Goal: Task Accomplishment & Management: Manage account settings

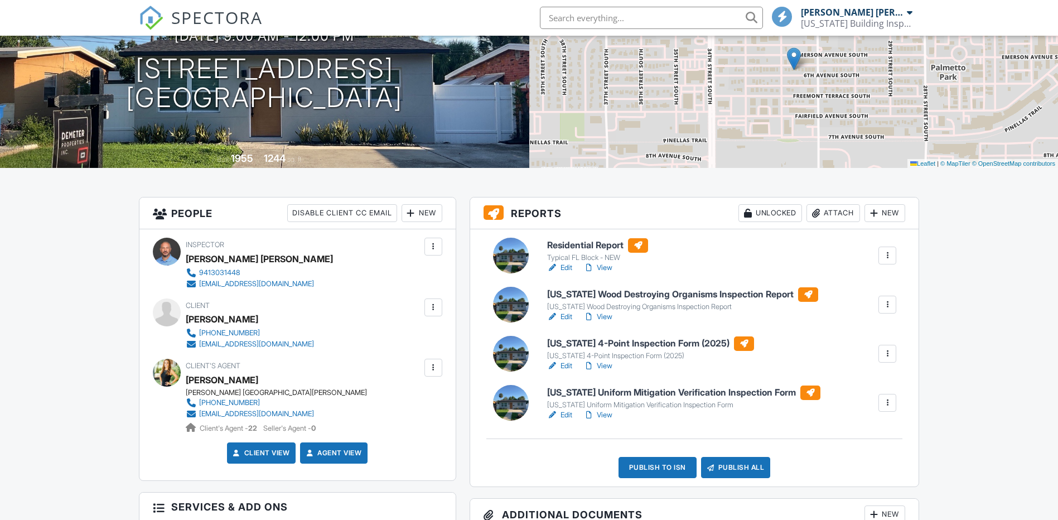
scroll to position [130, 0]
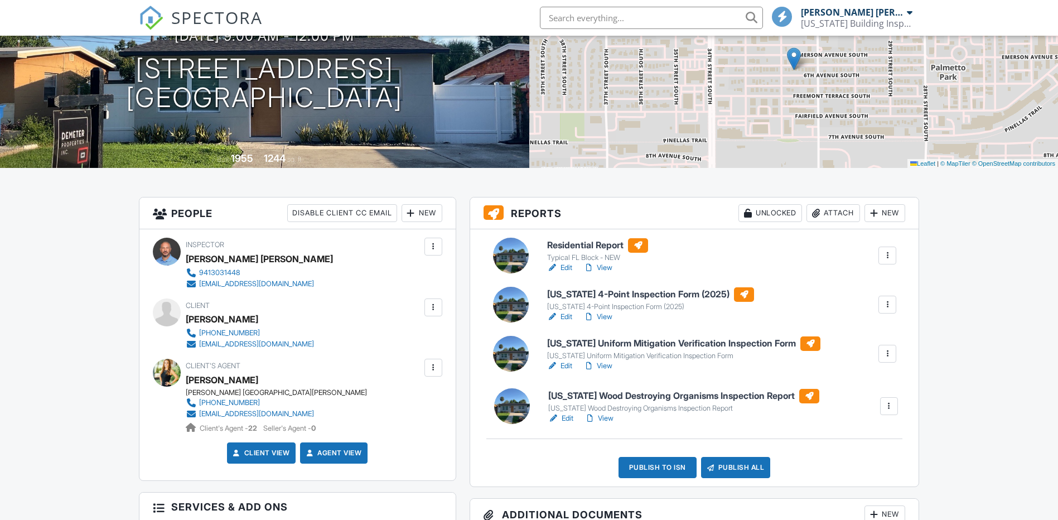
drag, startPoint x: 593, startPoint y: 313, endPoint x: 600, endPoint y: 399, distance: 85.6
click at [560, 316] on link "Edit" at bounding box center [559, 316] width 25 height 11
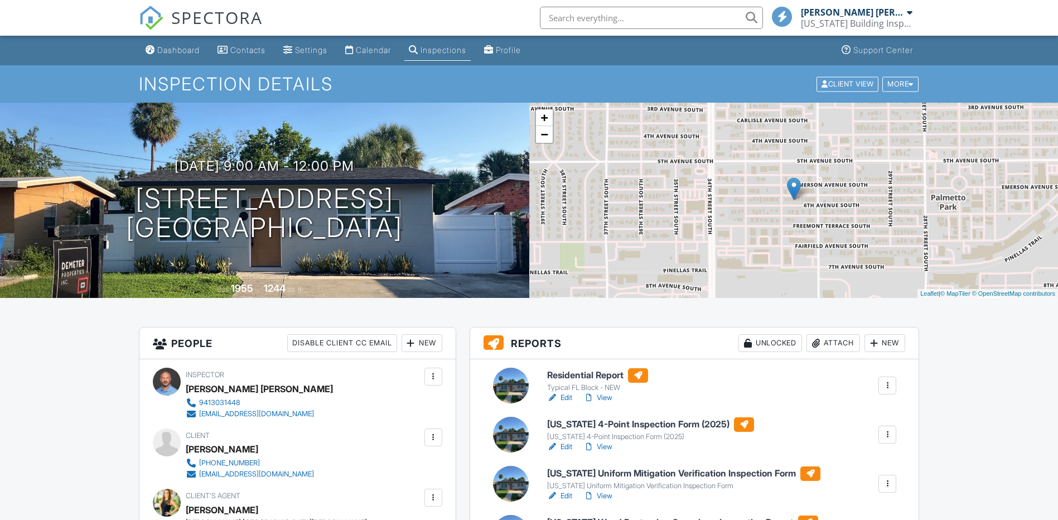
drag, startPoint x: 0, startPoint y: 0, endPoint x: 1053, endPoint y: 251, distance: 1082.0
click at [566, 490] on link "Edit" at bounding box center [559, 495] width 25 height 11
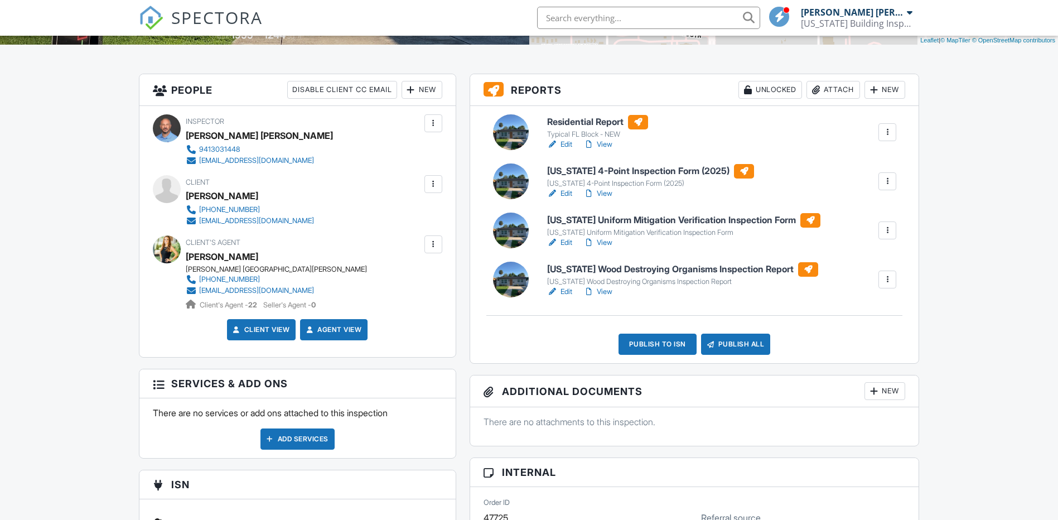
scroll to position [260, 0]
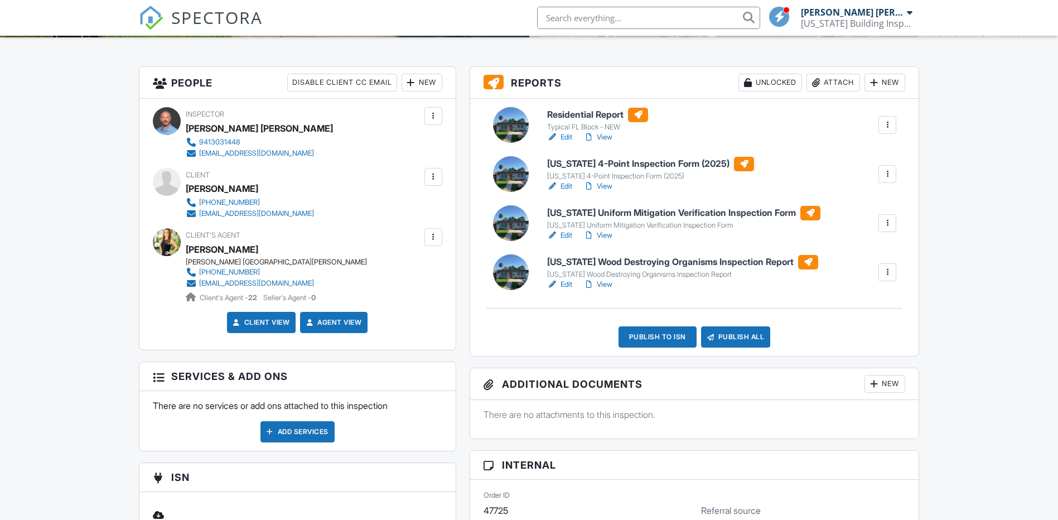
click at [563, 282] on link "Edit" at bounding box center [559, 284] width 25 height 11
click at [653, 331] on div "Publish to ISN" at bounding box center [657, 336] width 78 height 21
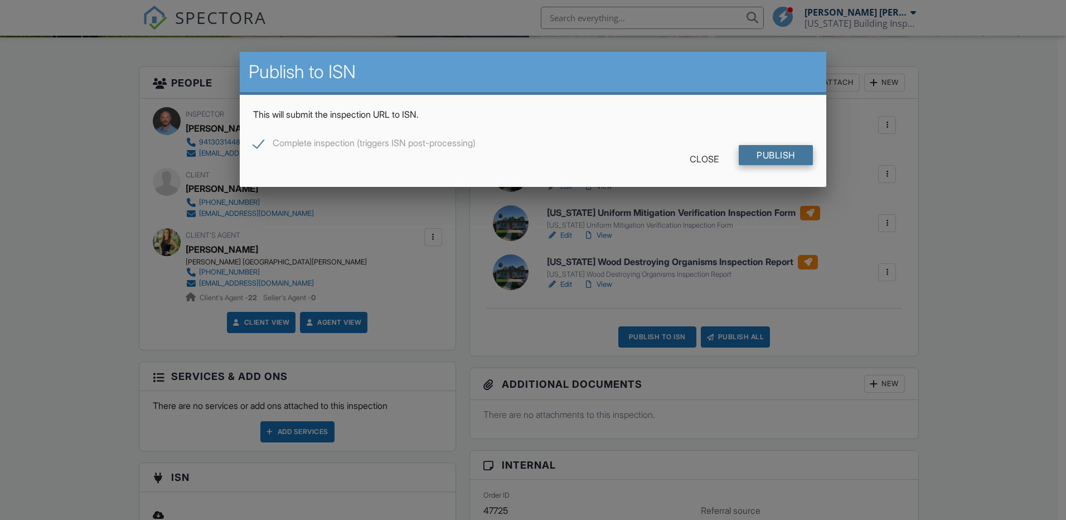
click at [775, 156] on input "Publish" at bounding box center [776, 155] width 74 height 20
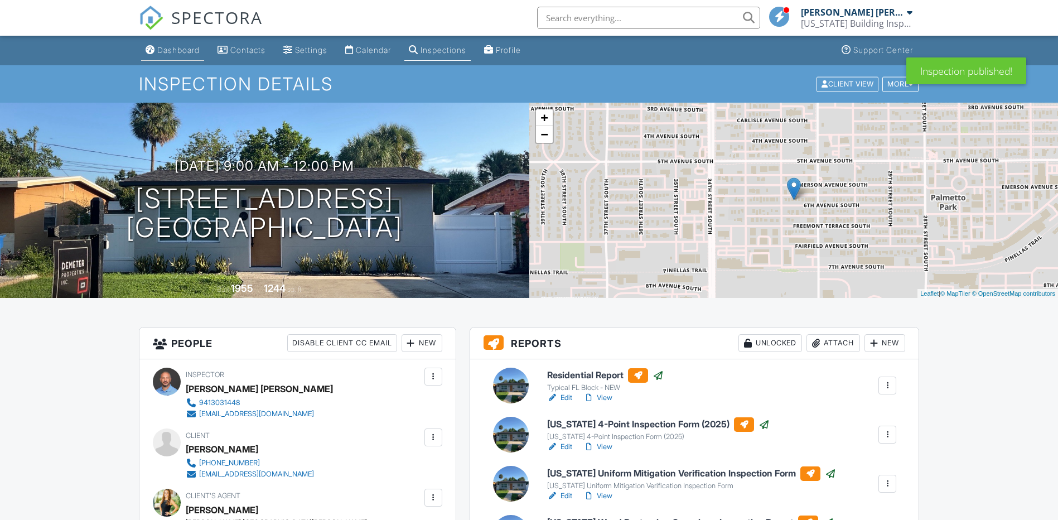
click at [176, 45] on div "Dashboard" at bounding box center [178, 49] width 42 height 9
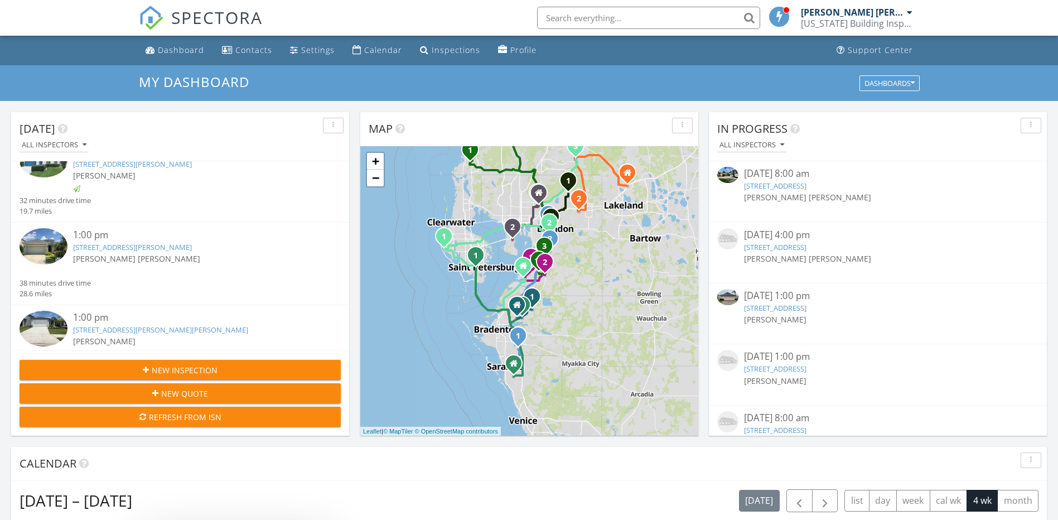
scroll to position [910, 0]
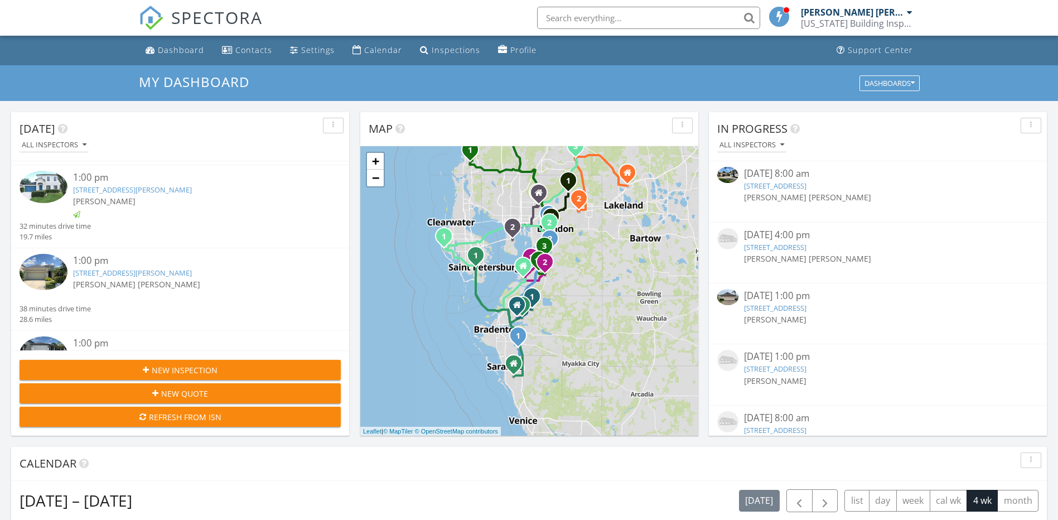
click at [156, 268] on link "4020 Cottage Hill Ave, Parrish, FL 34219" at bounding box center [132, 273] width 119 height 10
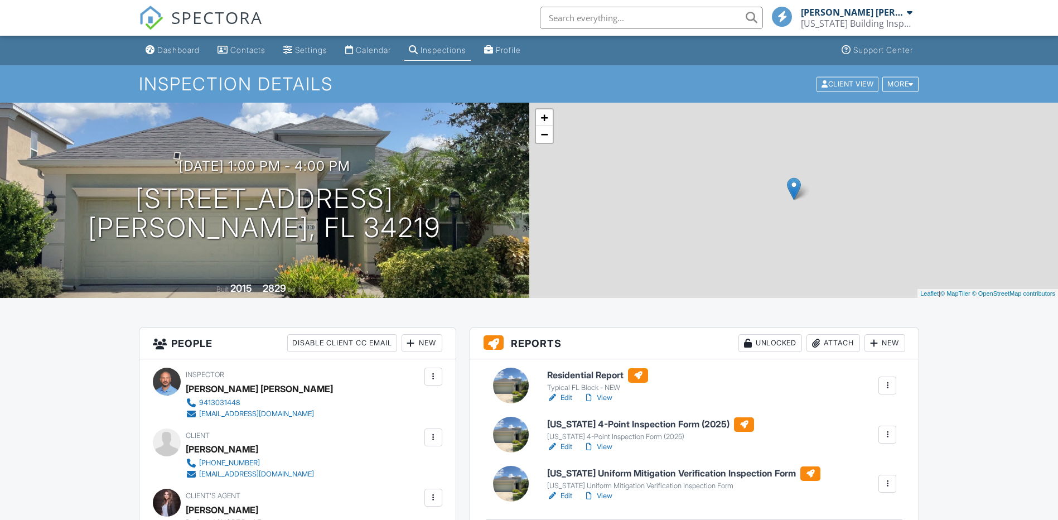
scroll to position [130, 0]
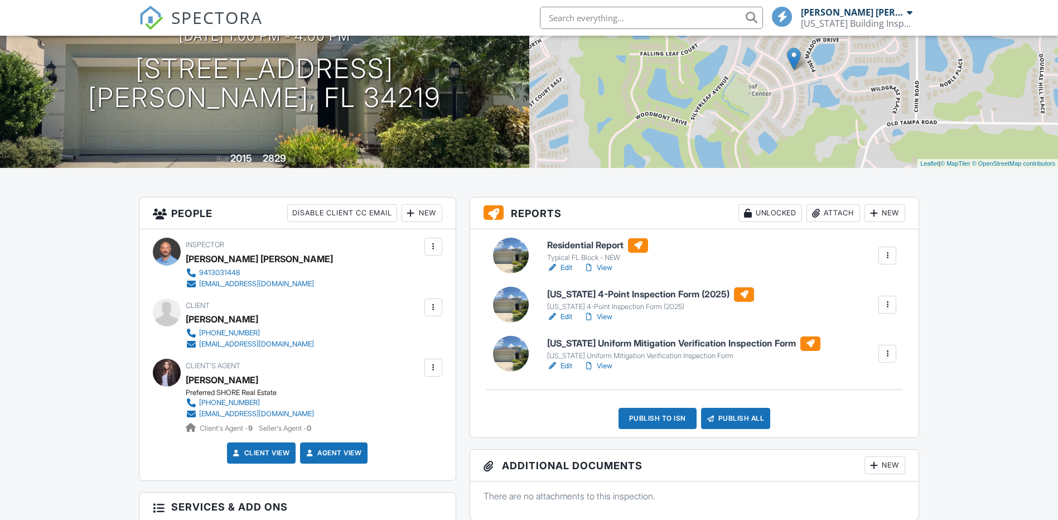
click at [565, 267] on link "Edit" at bounding box center [559, 267] width 25 height 11
click at [564, 363] on link "Edit" at bounding box center [559, 365] width 25 height 11
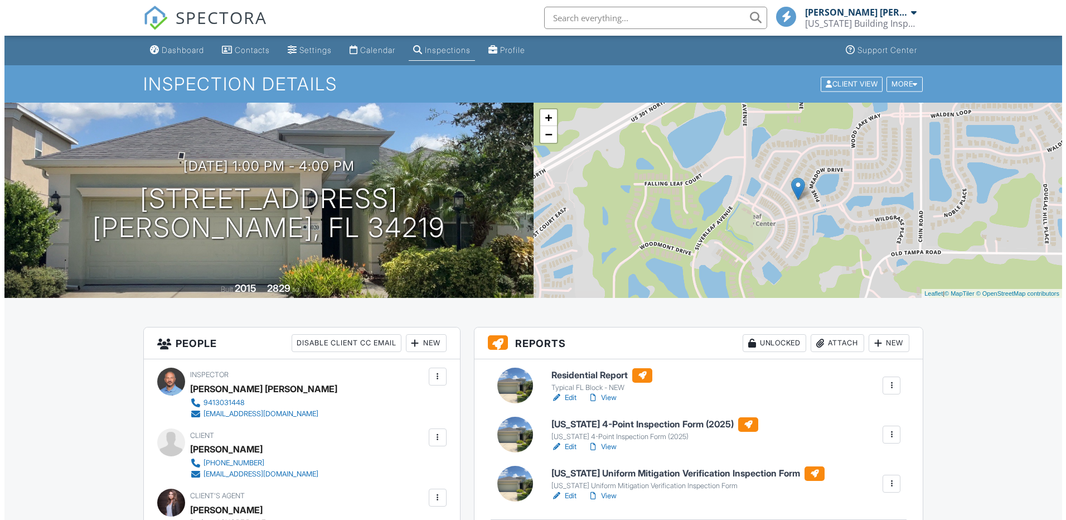
scroll to position [260, 0]
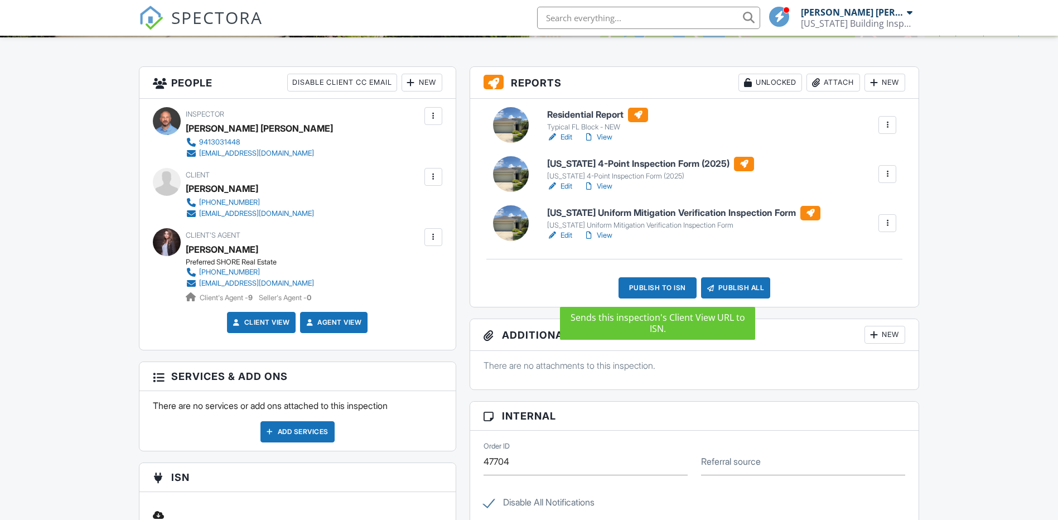
click at [658, 290] on div "Publish to ISN" at bounding box center [657, 287] width 78 height 21
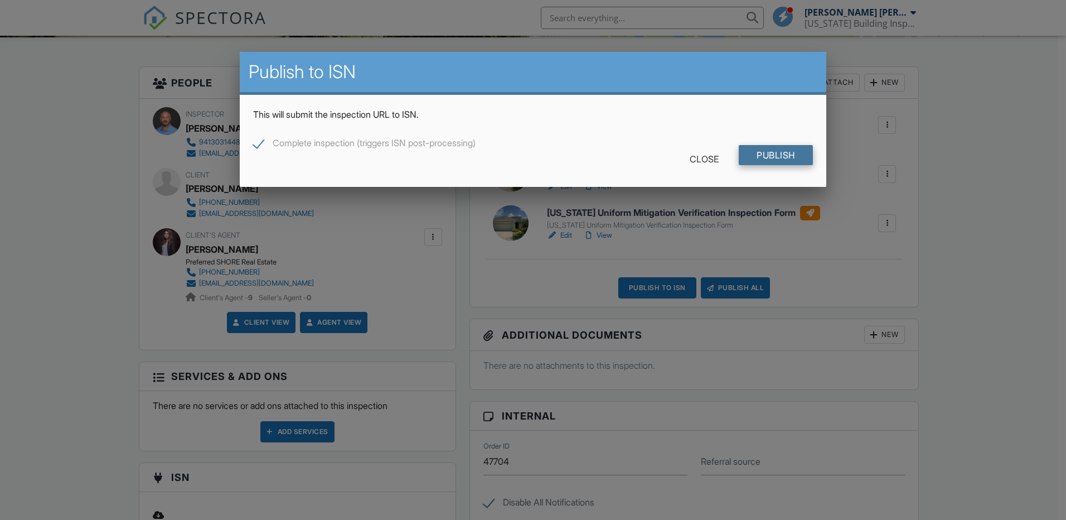
click at [789, 148] on input "Publish" at bounding box center [776, 155] width 74 height 20
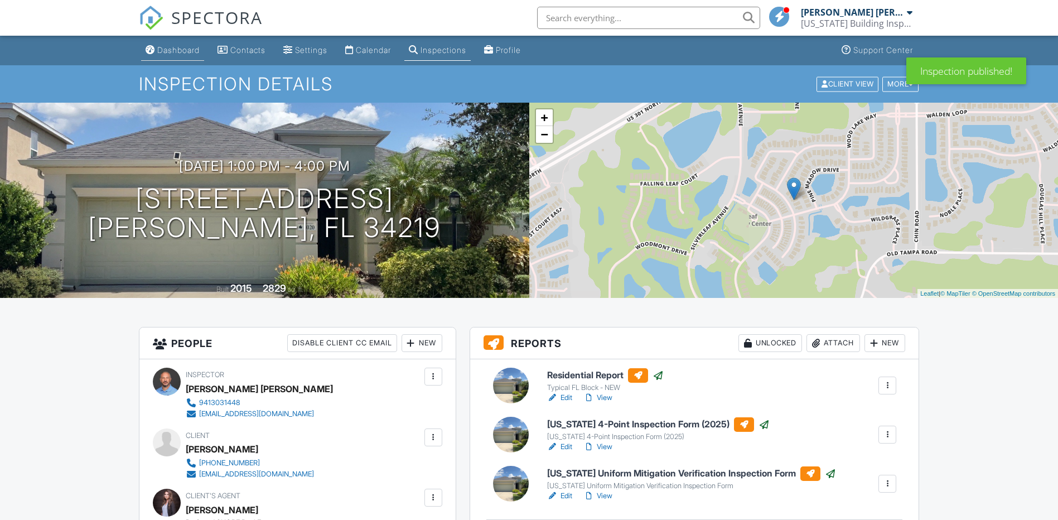
click at [181, 55] on link "Dashboard" at bounding box center [172, 50] width 63 height 21
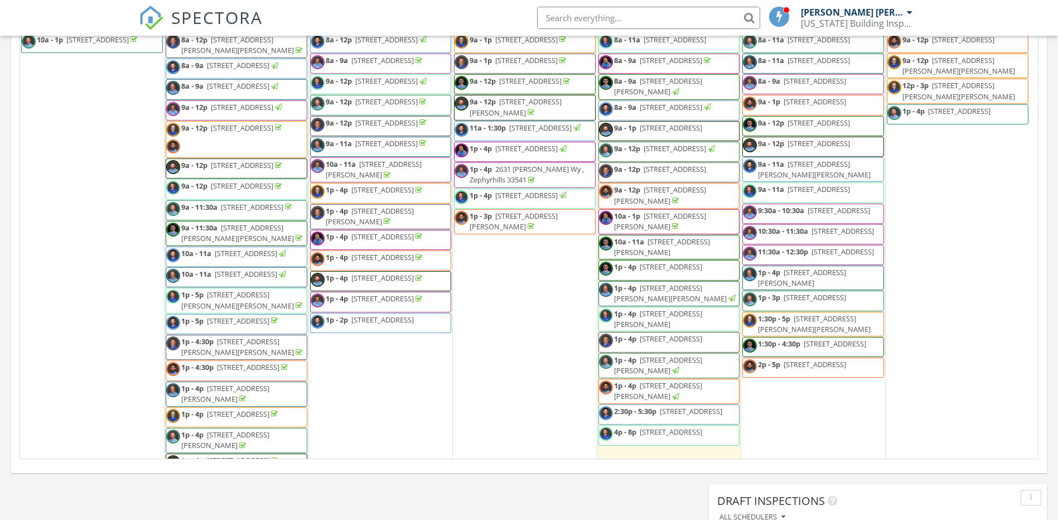
scroll to position [520, 0]
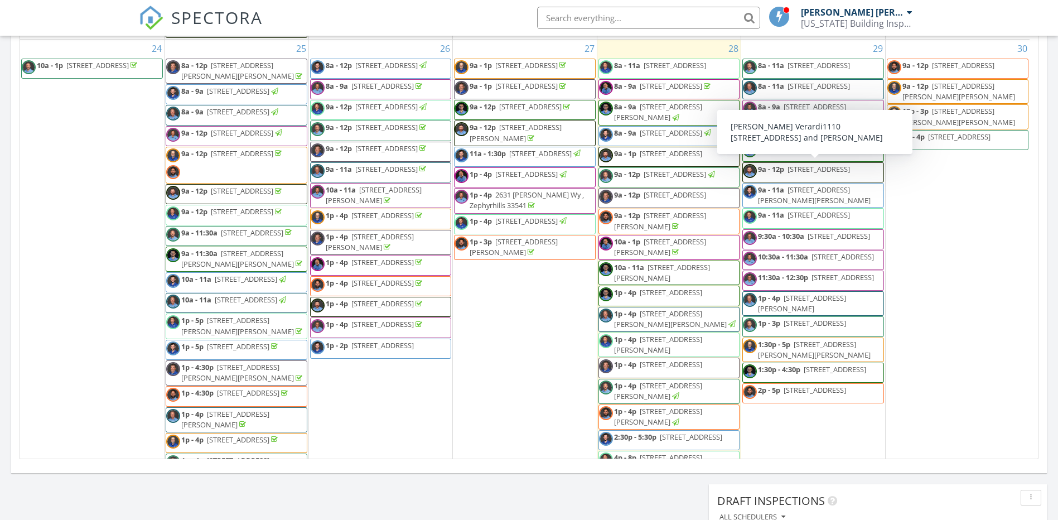
click at [799, 70] on span "1110 2nd Ave S, St. Petersburg 33715" at bounding box center [818, 65] width 62 height 10
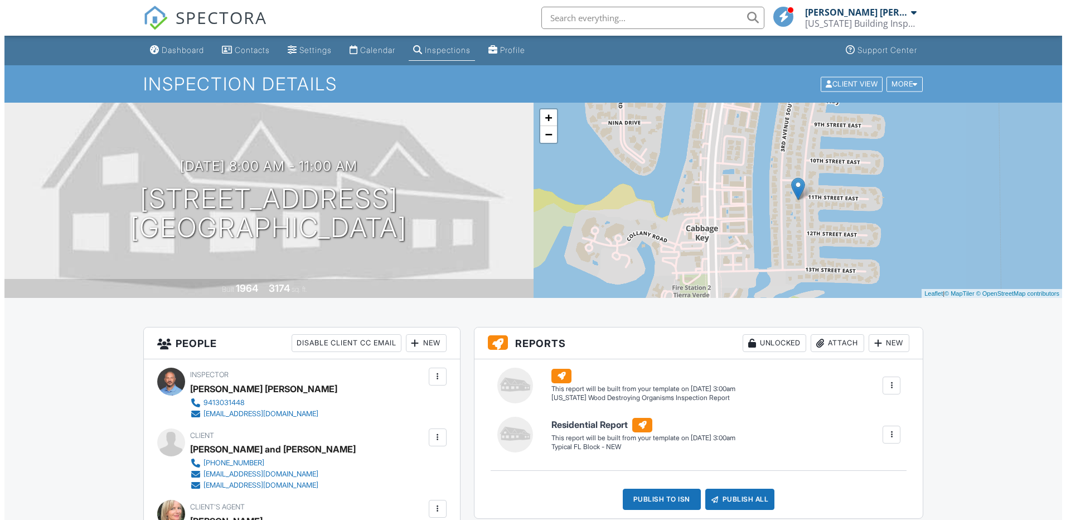
scroll to position [130, 0]
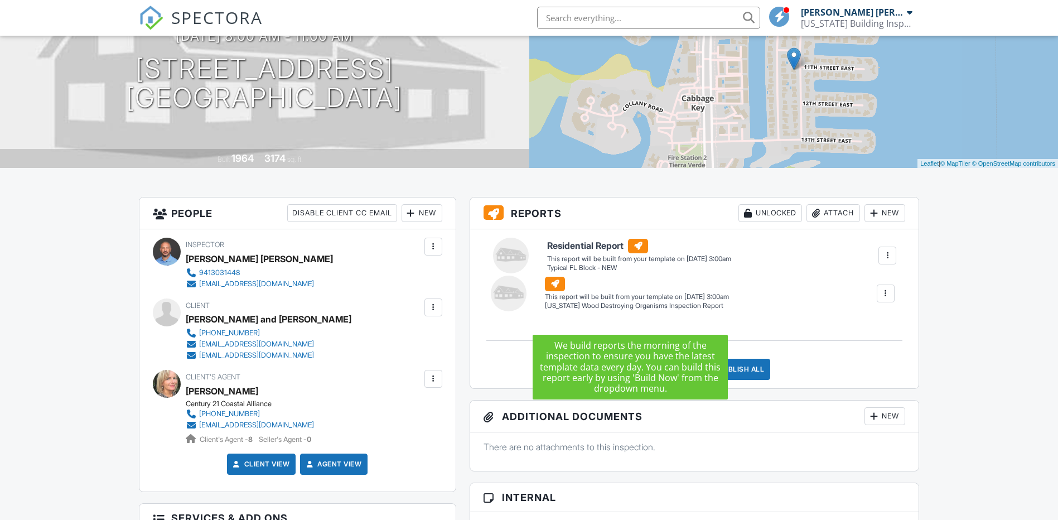
drag, startPoint x: 589, startPoint y: 260, endPoint x: 587, endPoint y: 298, distance: 38.0
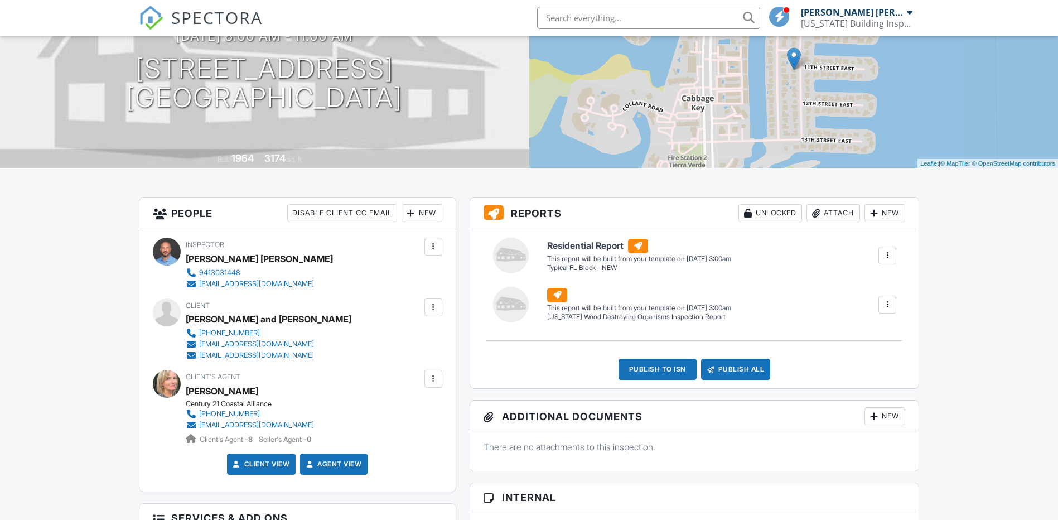
click at [875, 210] on div at bounding box center [873, 212] width 11 height 11
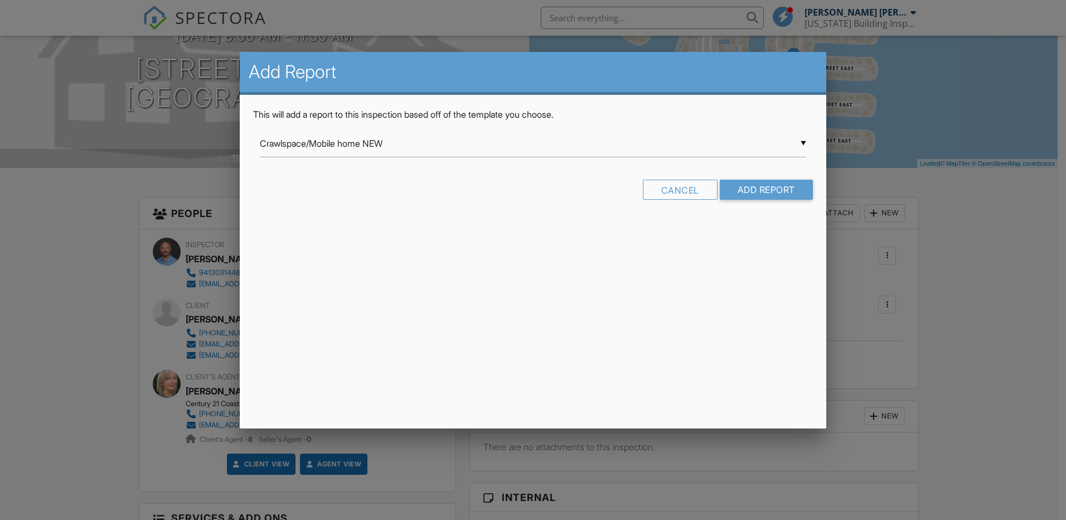
click at [445, 153] on div "▼ Crawlspace/Mobile home NEW Crawlspace/Mobile home NEW Healthy Home Assessment…" at bounding box center [533, 143] width 546 height 27
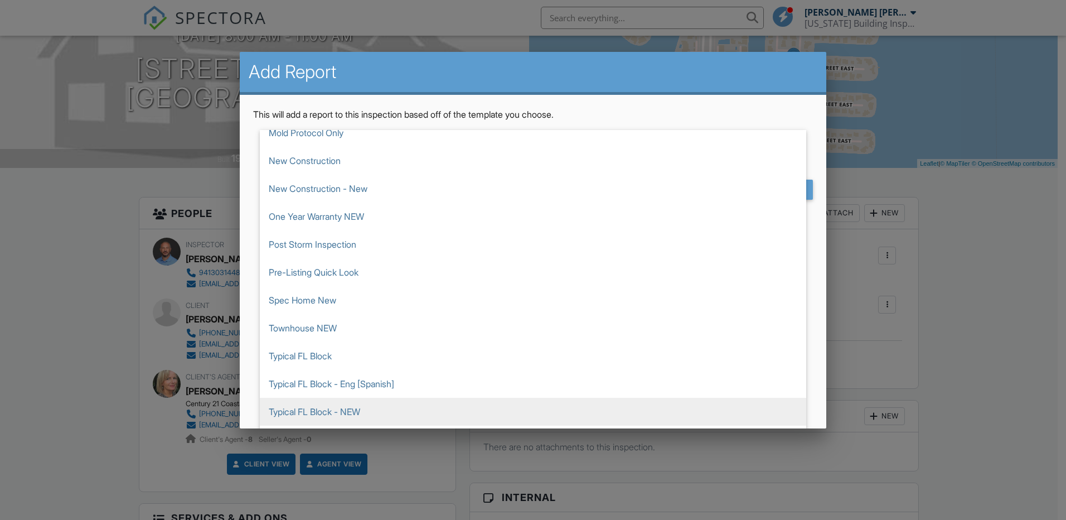
scroll to position [260, 0]
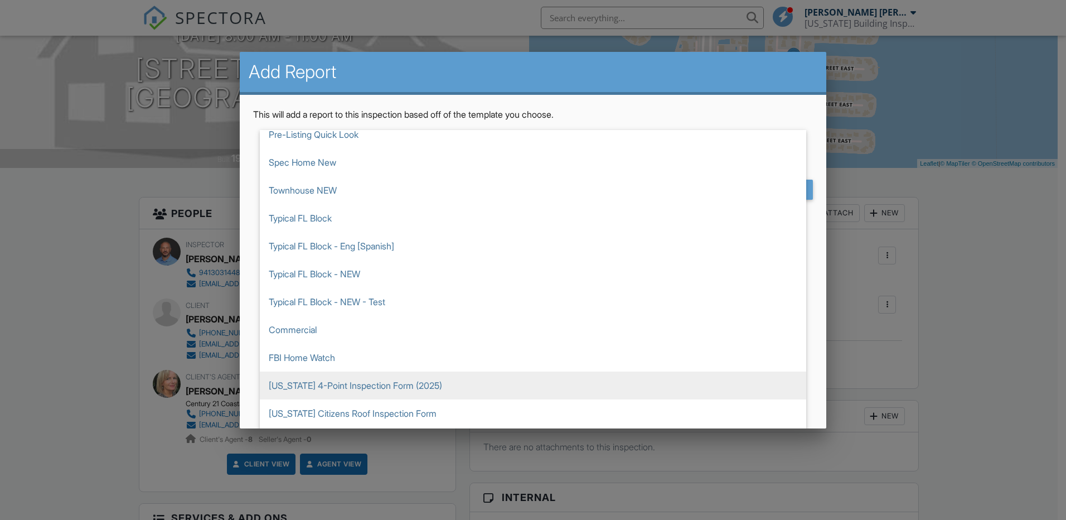
click at [388, 384] on span "[US_STATE] 4-Point Inspection Form (2025)" at bounding box center [533, 385] width 546 height 28
type input "[US_STATE] 4-Point Inspection Form (2025)"
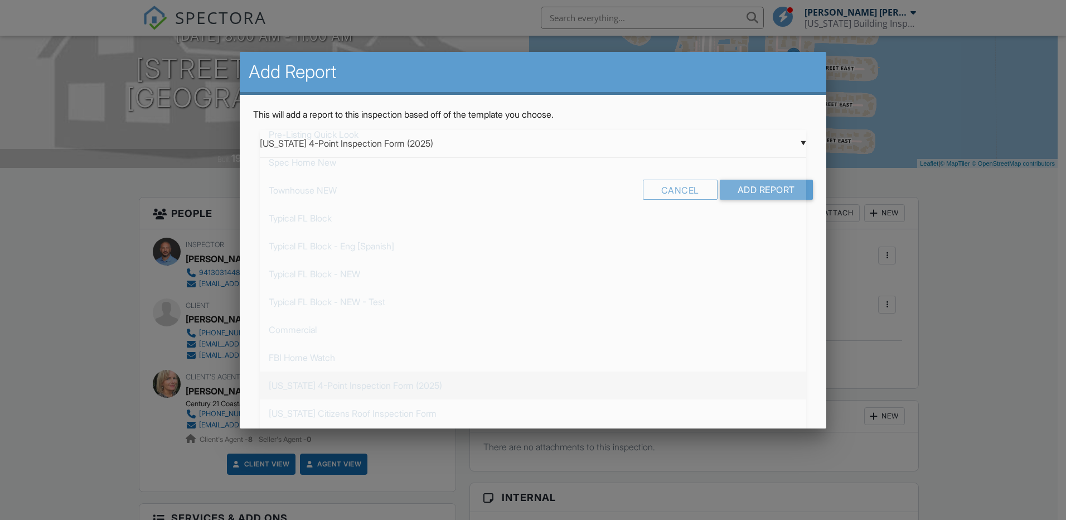
scroll to position [446, 0]
click at [759, 188] on input "Add Report" at bounding box center [766, 190] width 93 height 20
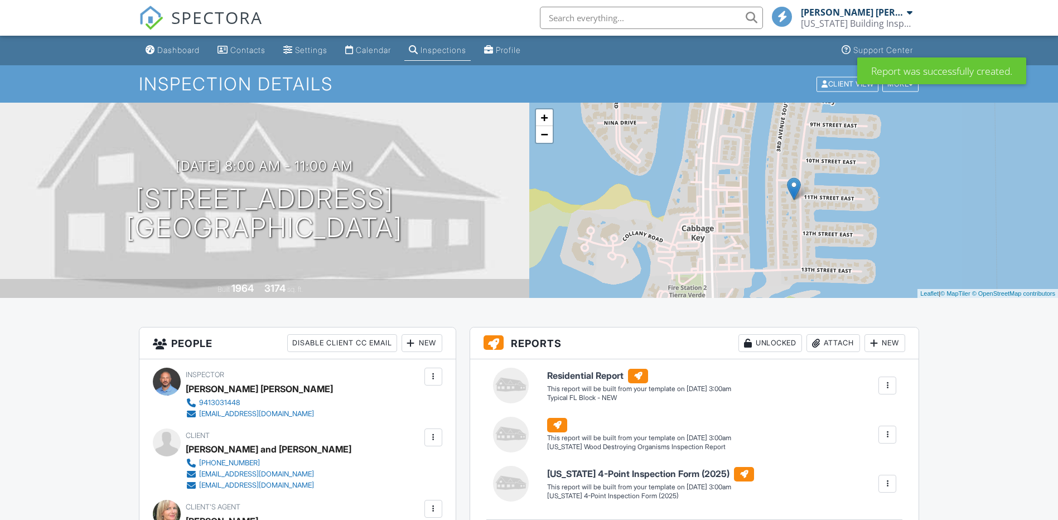
click at [880, 334] on div "New" at bounding box center [884, 343] width 41 height 18
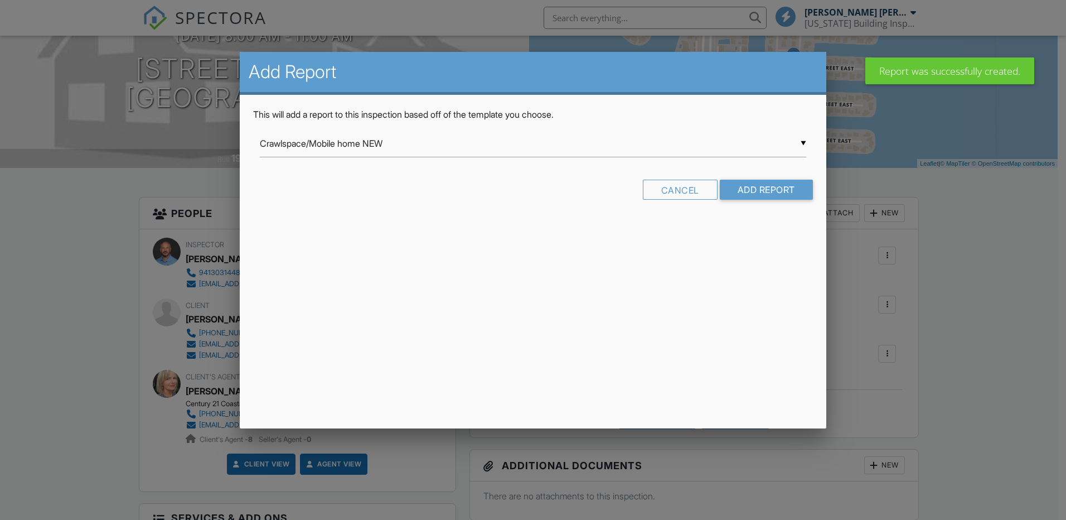
drag, startPoint x: 471, startPoint y: 141, endPoint x: 448, endPoint y: 168, distance: 35.6
click at [469, 142] on div "▼ Crawlspace/Mobile home NEW Crawlspace/Mobile home NEW Healthy Home Assessment…" at bounding box center [533, 143] width 546 height 27
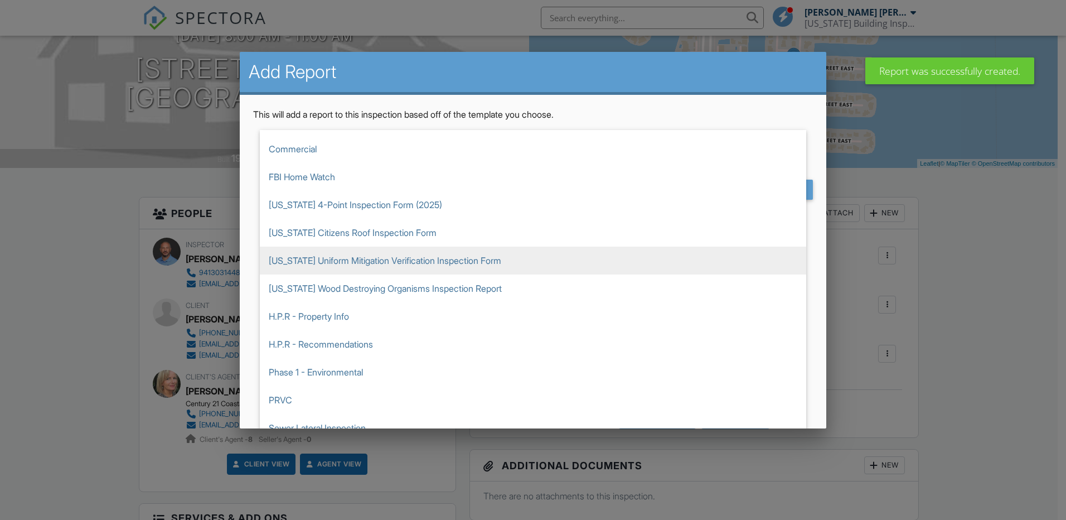
scroll to position [446, 0]
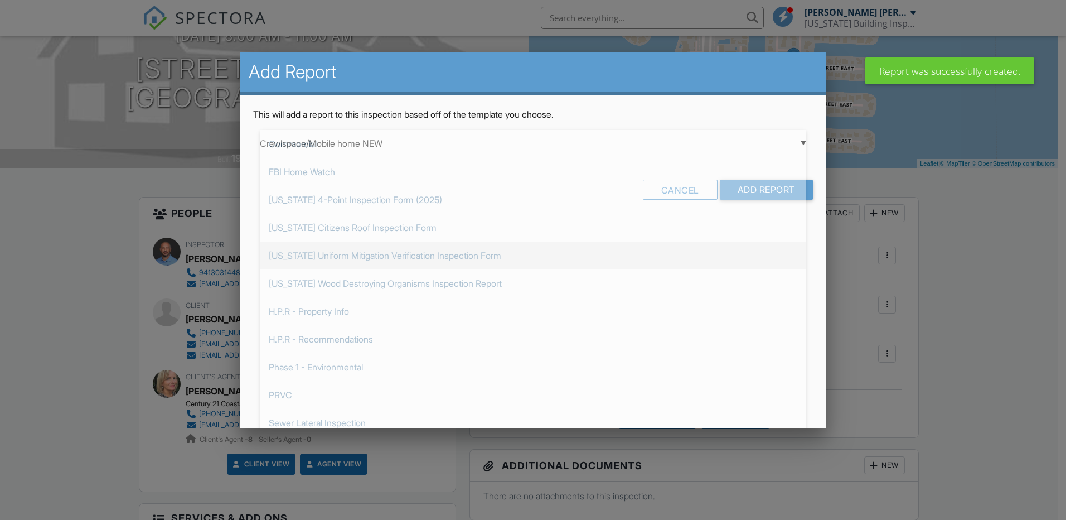
click at [384, 253] on span "[US_STATE] Uniform Mitigation Verification Inspection Form" at bounding box center [533, 255] width 546 height 28
type input "[US_STATE] Uniform Mitigation Verification Inspection Form"
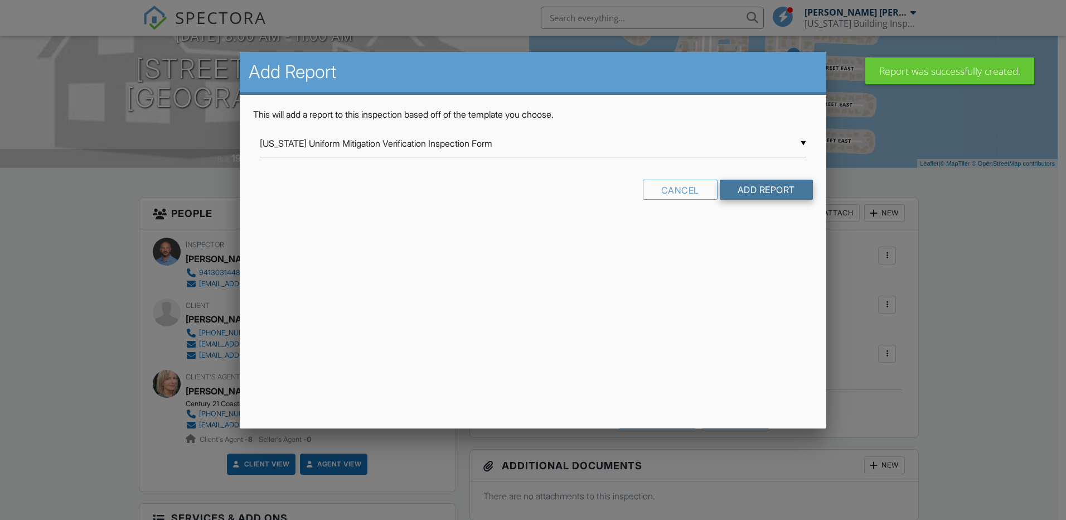
click at [762, 188] on input "Add Report" at bounding box center [766, 190] width 93 height 20
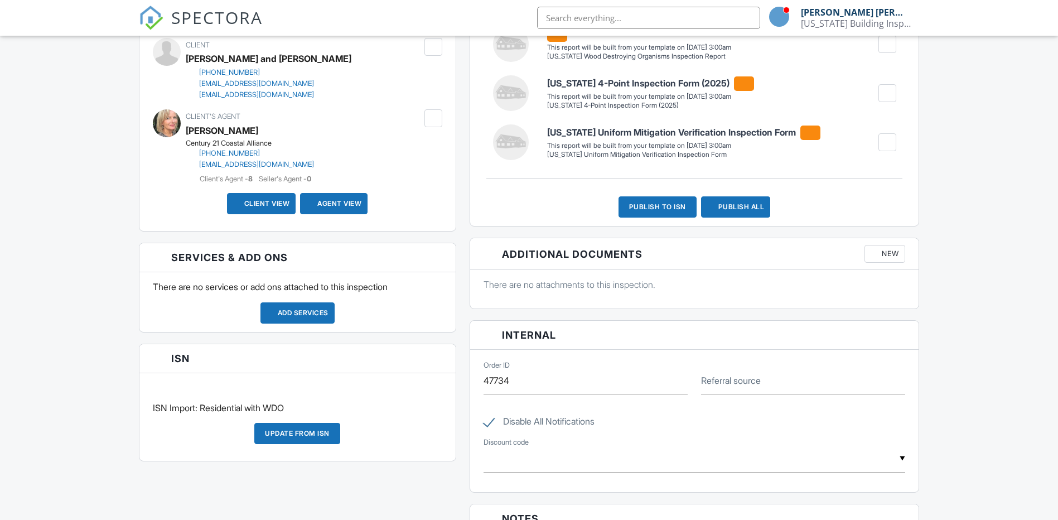
scroll to position [260, 0]
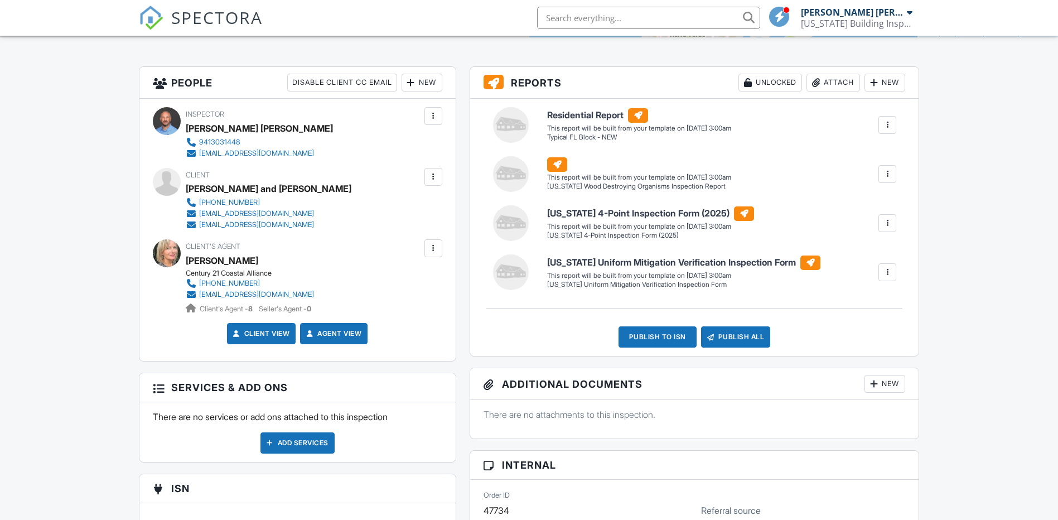
click at [885, 129] on div at bounding box center [886, 124] width 11 height 11
click at [874, 154] on div "Build Now" at bounding box center [864, 156] width 54 height 13
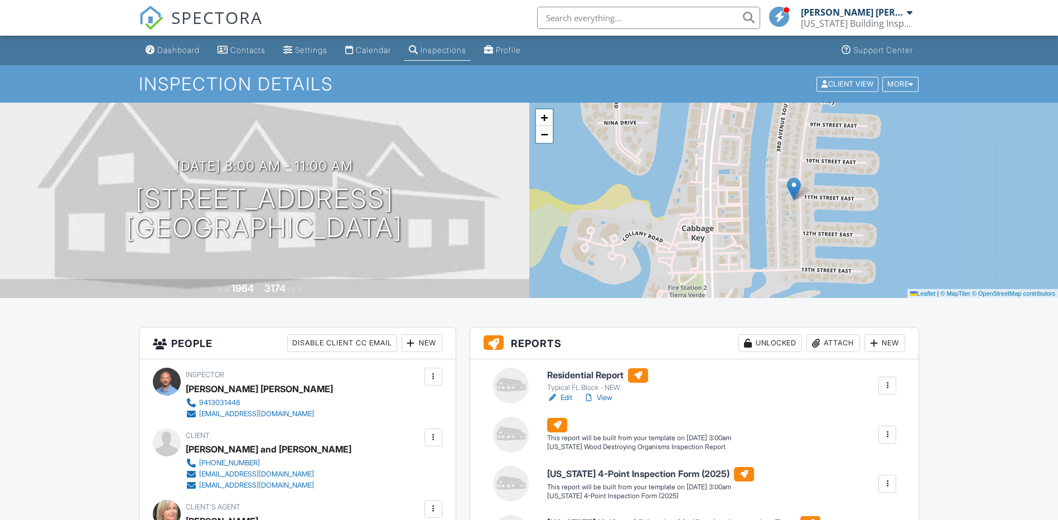
scroll to position [130, 0]
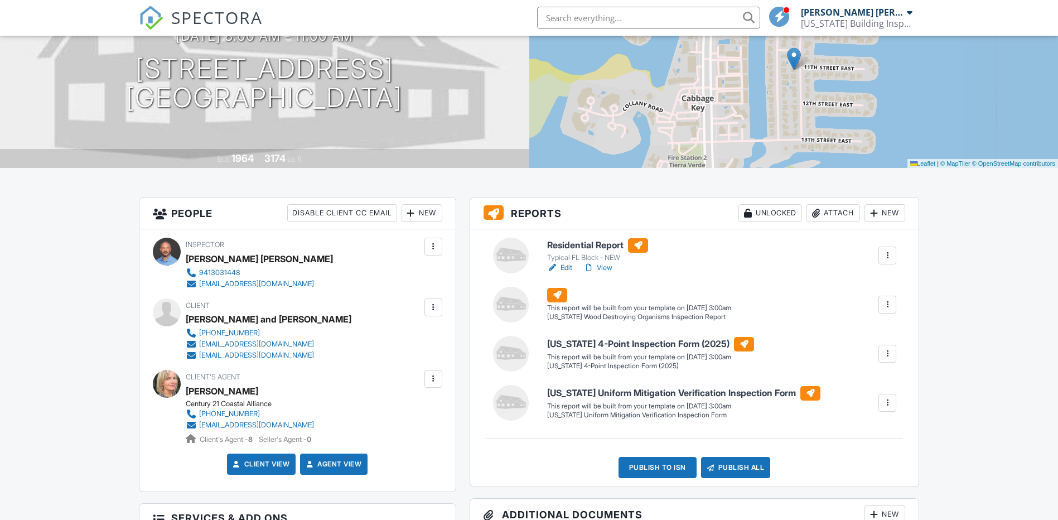
click at [563, 264] on link "Edit" at bounding box center [559, 267] width 25 height 11
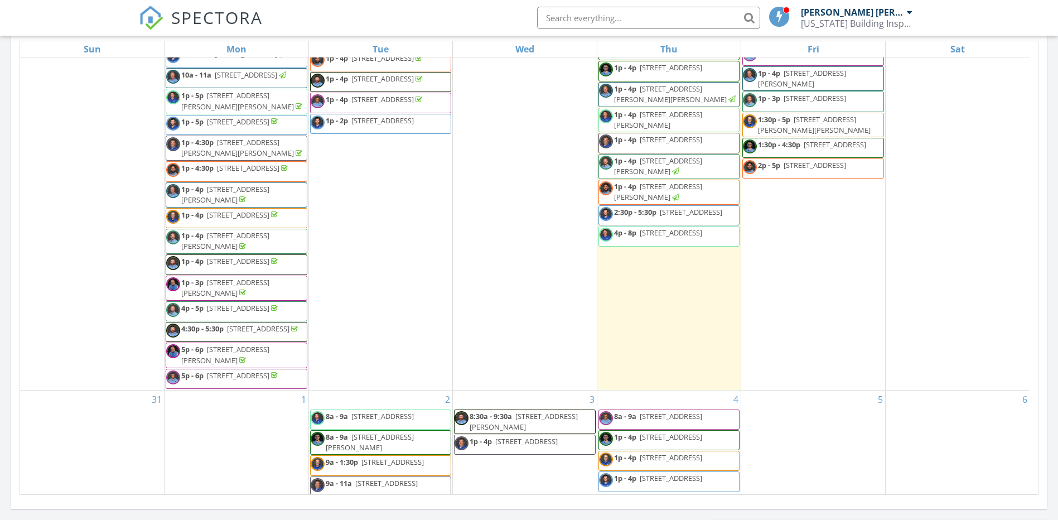
scroll to position [651, 0]
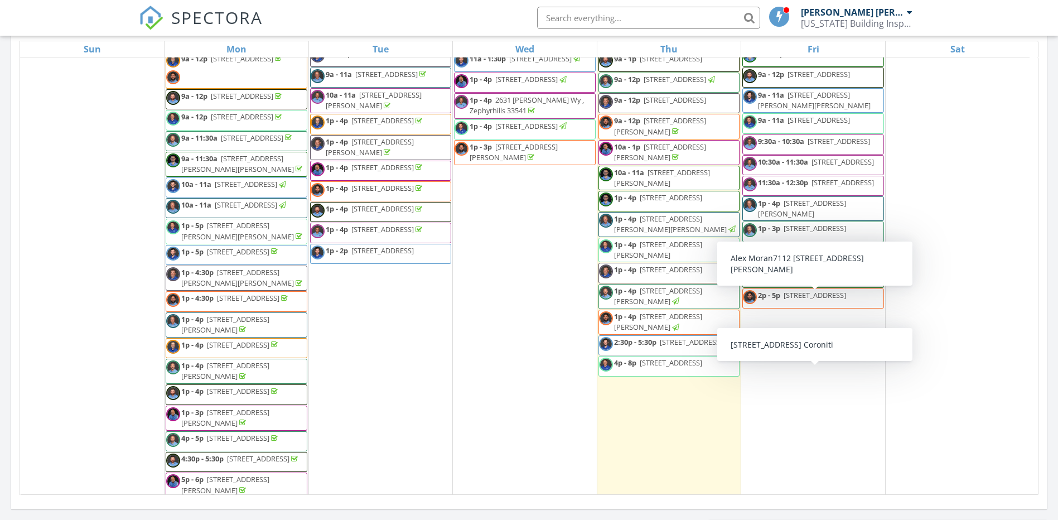
drag, startPoint x: 838, startPoint y: 370, endPoint x: 827, endPoint y: 380, distance: 15.0
click at [827, 233] on span "850 S Tamiami Trl Apt 506, Sarasota 34236" at bounding box center [814, 228] width 62 height 10
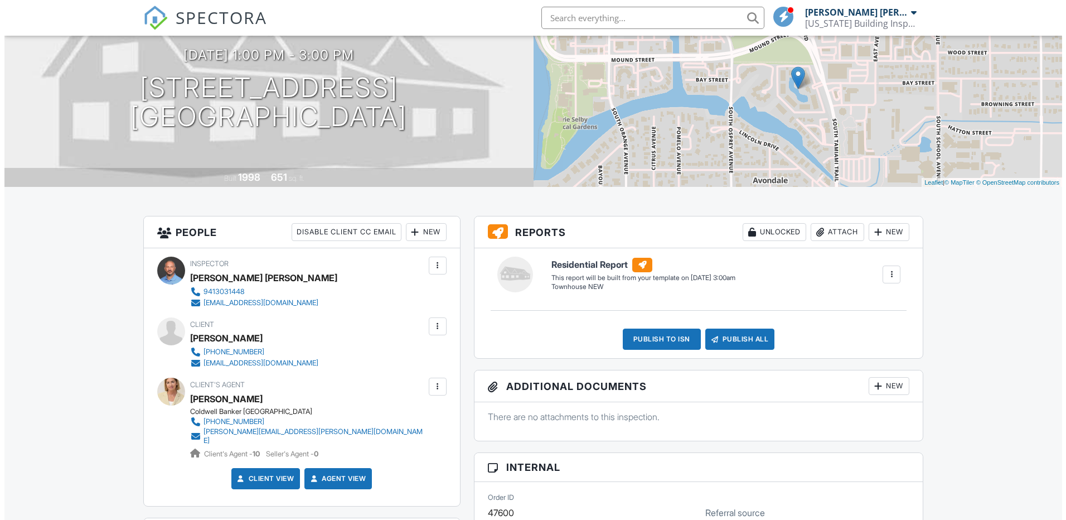
scroll to position [130, 0]
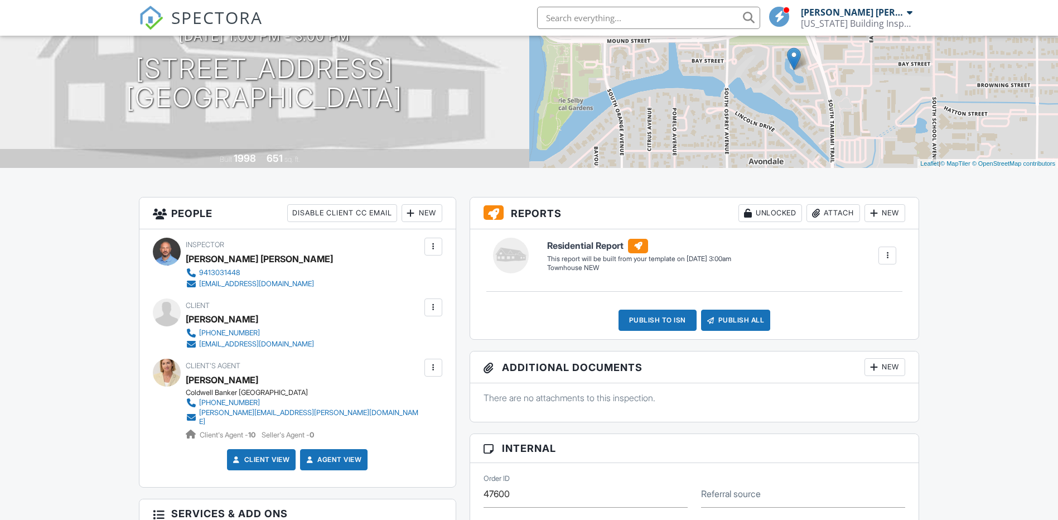
click at [890, 215] on div "New" at bounding box center [884, 213] width 41 height 18
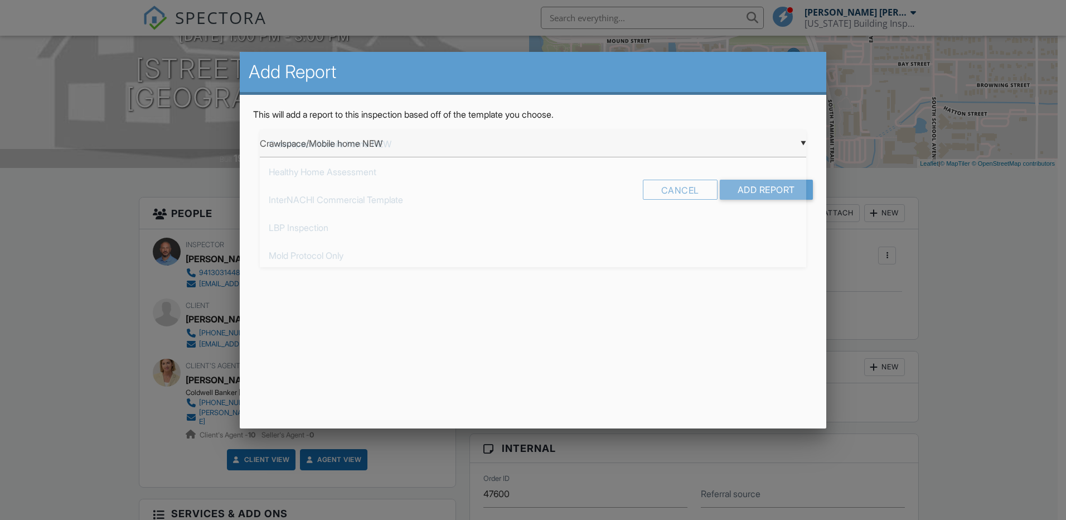
click at [588, 135] on div "▼ Crawlspace/Mobile home NEW Crawlspace/Mobile home NEW Healthy Home Assessment…" at bounding box center [533, 143] width 546 height 27
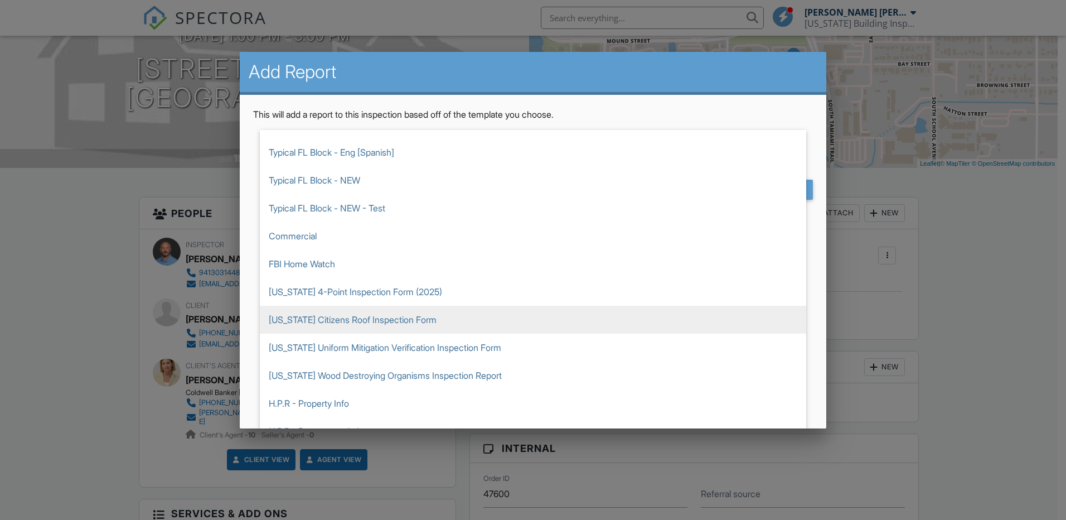
scroll to position [390, 0]
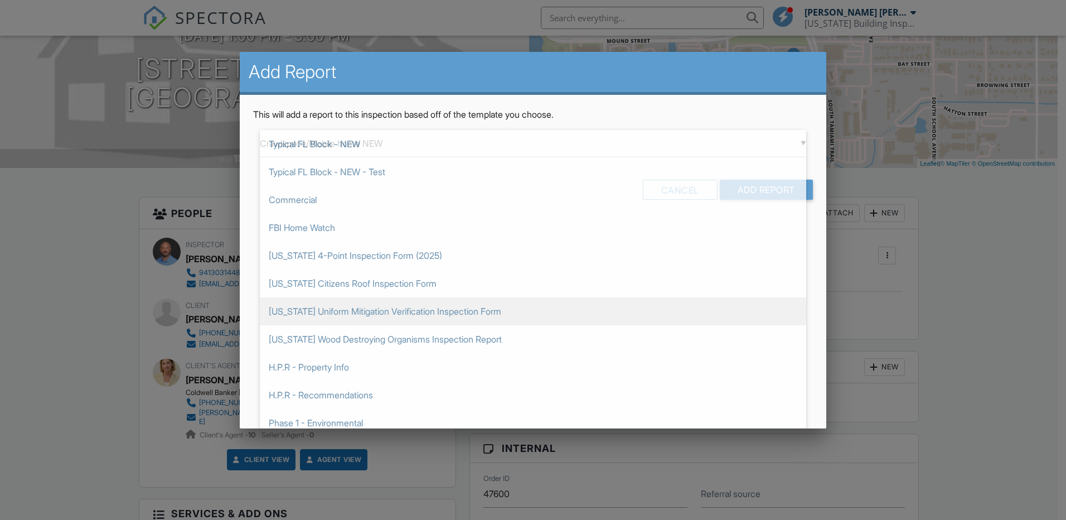
drag, startPoint x: 382, startPoint y: 253, endPoint x: 405, endPoint y: 252, distance: 22.9
click at [382, 253] on span "Florida 4-Point Inspection Form (2025)" at bounding box center [533, 255] width 546 height 28
type input "Florida 4-Point Inspection Form (2025)"
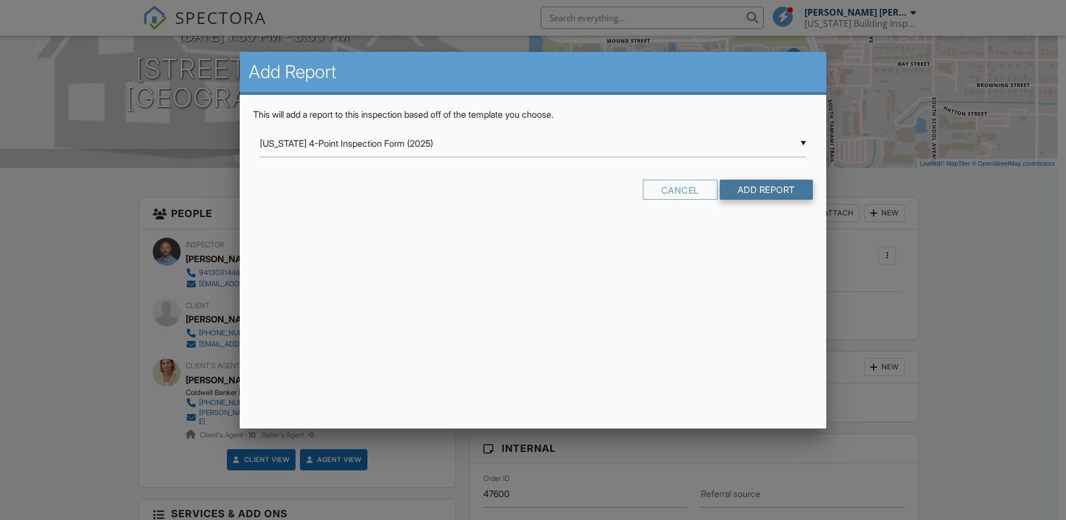
click at [785, 190] on input "Add Report" at bounding box center [766, 190] width 93 height 20
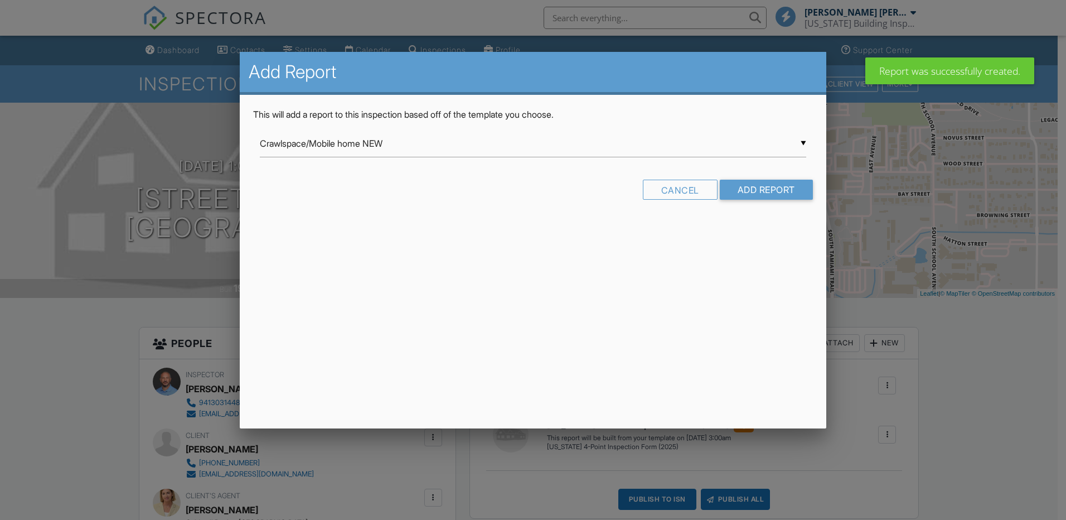
click at [375, 140] on input "Crawlspace/Mobile home NEW" at bounding box center [533, 143] width 546 height 27
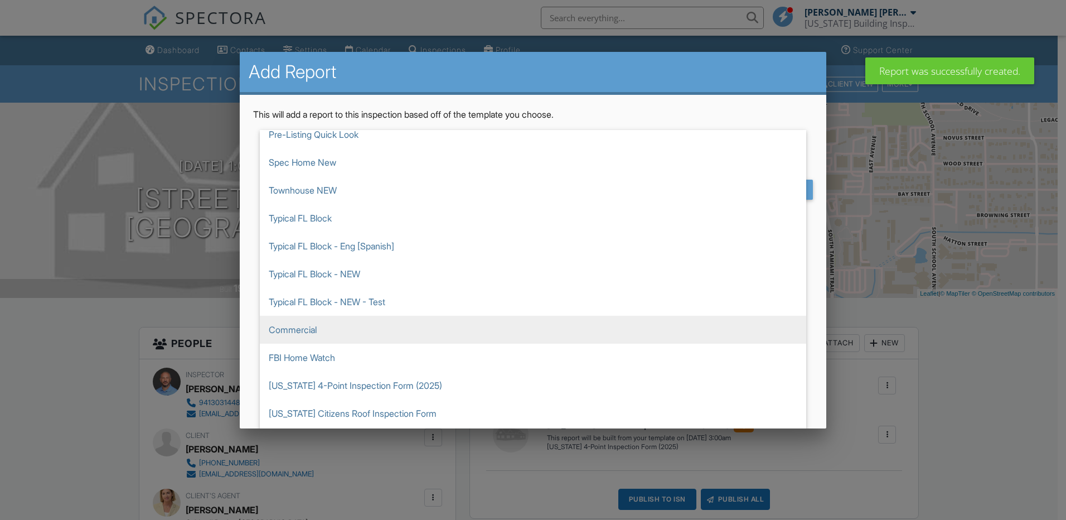
scroll to position [390, 0]
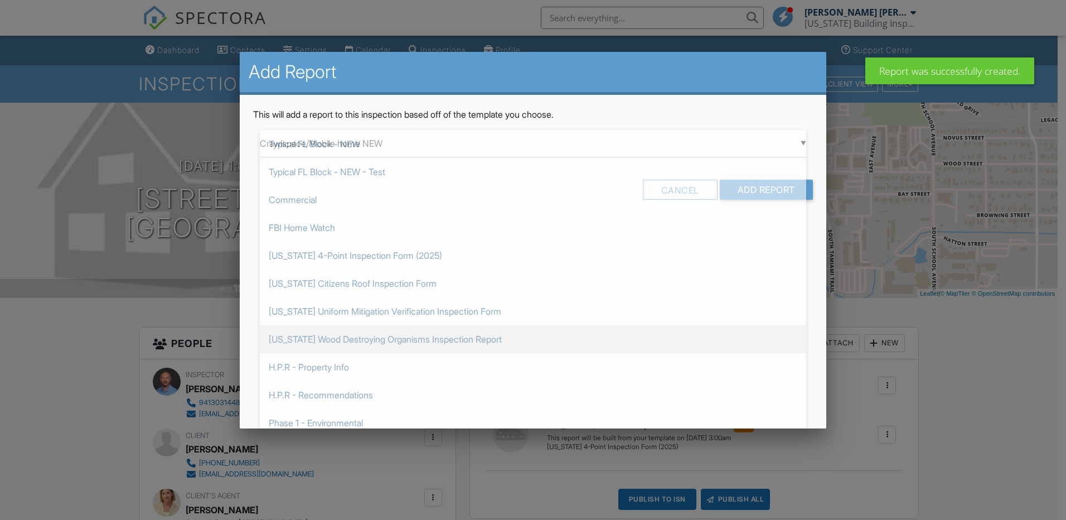
click at [390, 344] on span "[US_STATE] Wood Destroying Organisms Inspection Report" at bounding box center [533, 339] width 546 height 28
type input "[US_STATE] Wood Destroying Organisms Inspection Report"
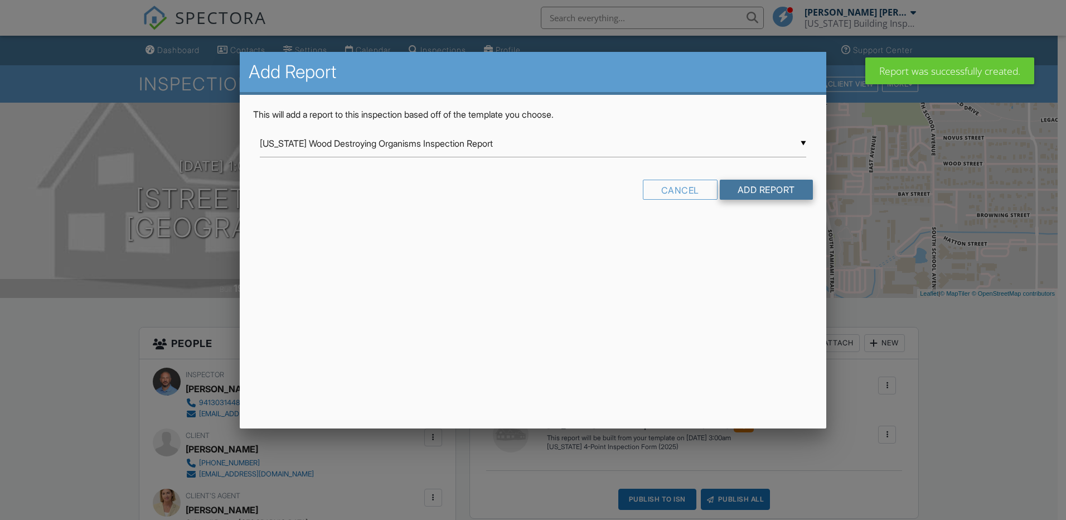
click at [787, 186] on input "Add Report" at bounding box center [766, 190] width 93 height 20
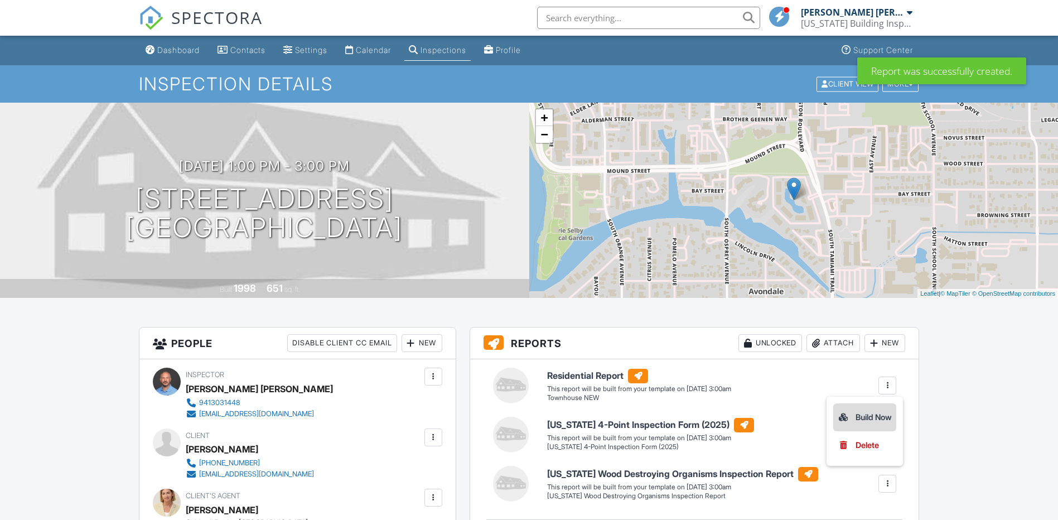
click at [865, 418] on div "Build Now" at bounding box center [864, 416] width 54 height 13
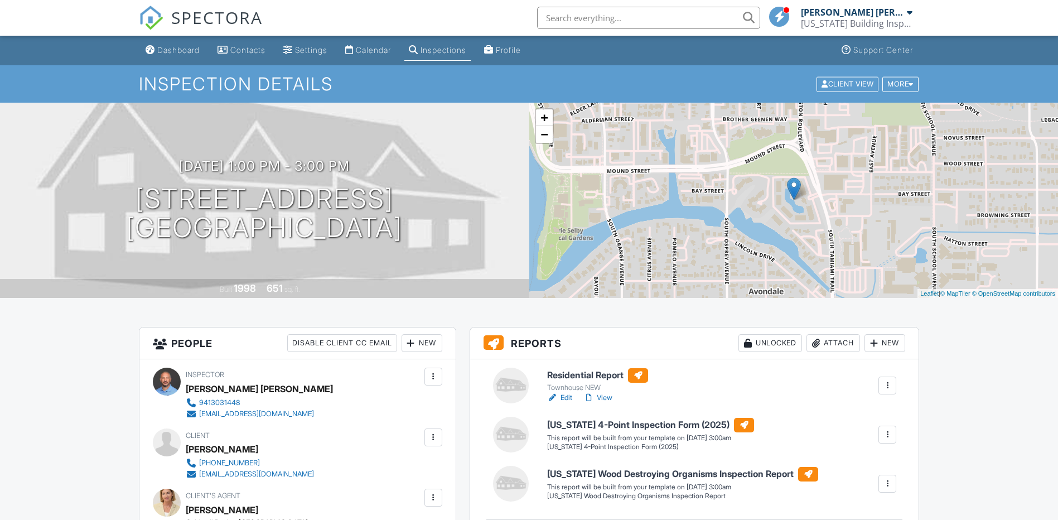
click at [568, 397] on link "Edit" at bounding box center [559, 397] width 25 height 11
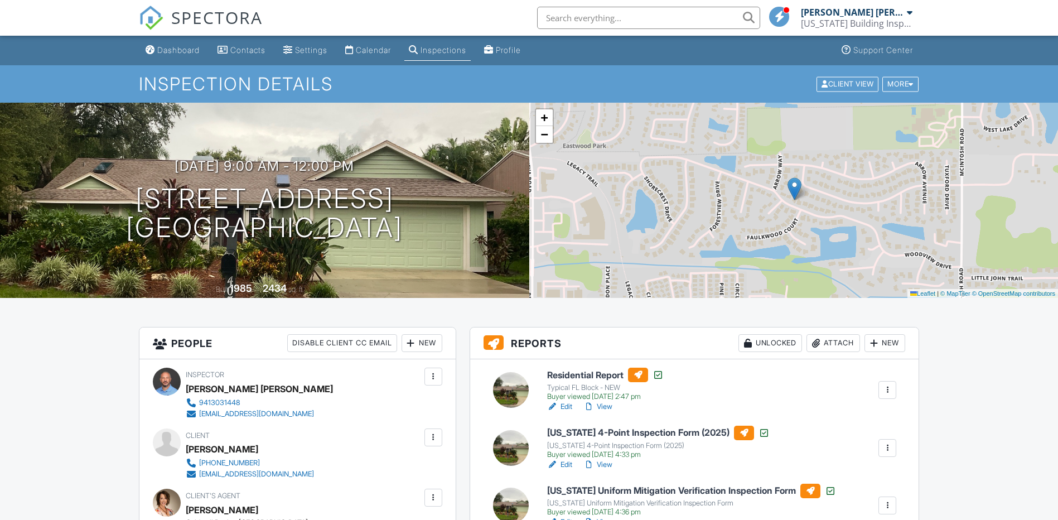
click at [607, 406] on link "View" at bounding box center [597, 406] width 29 height 11
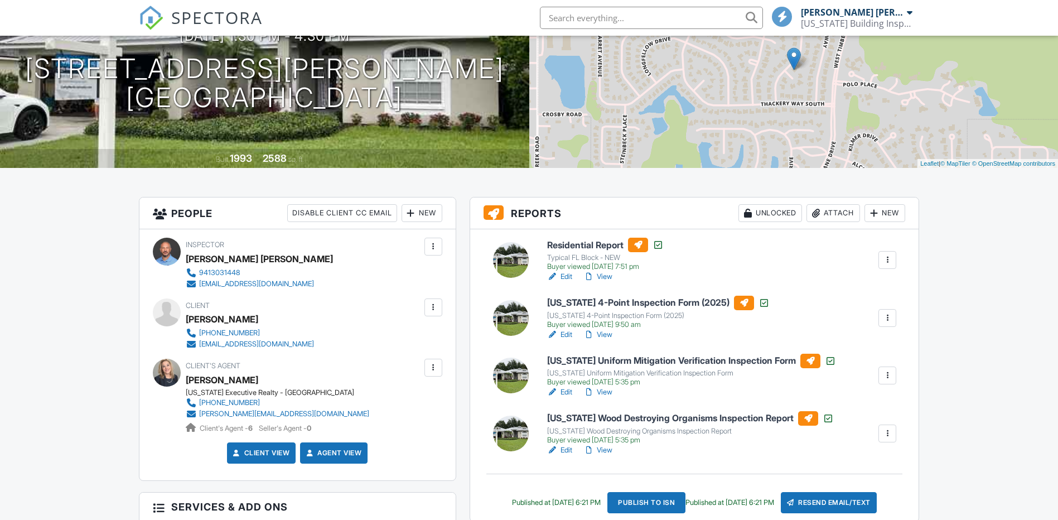
click at [564, 333] on link "Edit" at bounding box center [559, 334] width 25 height 11
